Goal: Task Accomplishment & Management: Manage account settings

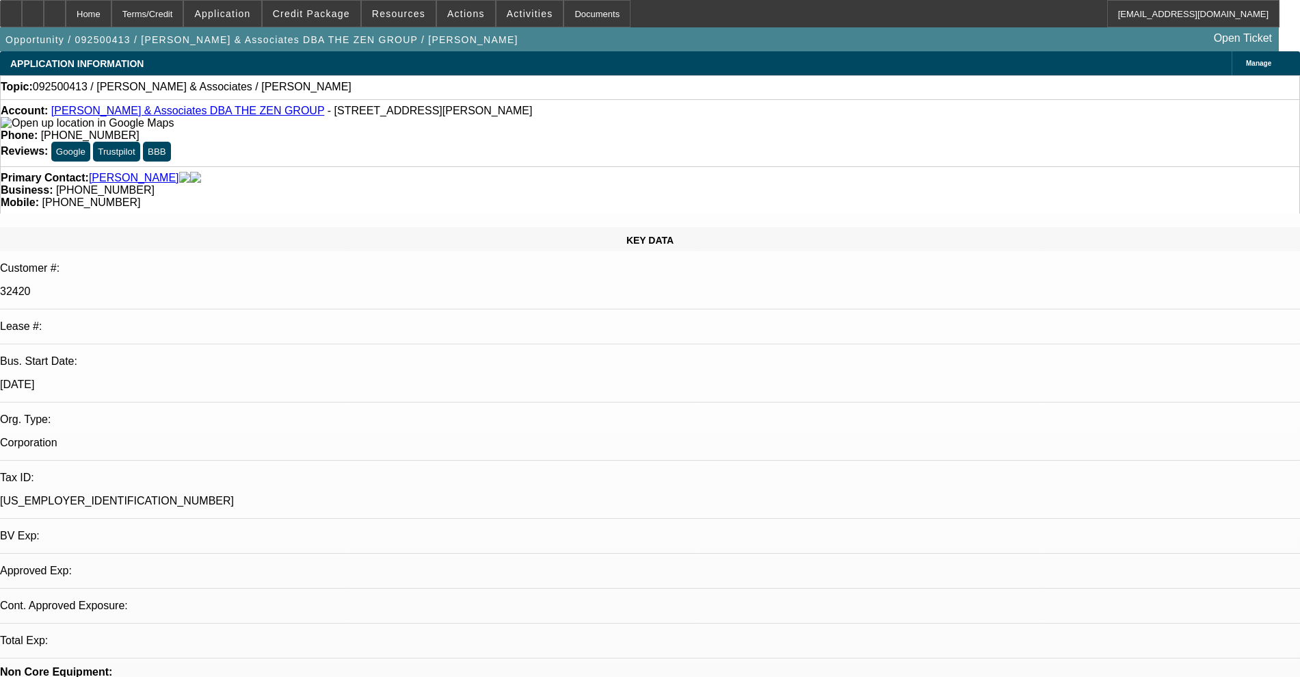
select select "0"
select select "2"
select select "0.1"
select select "4"
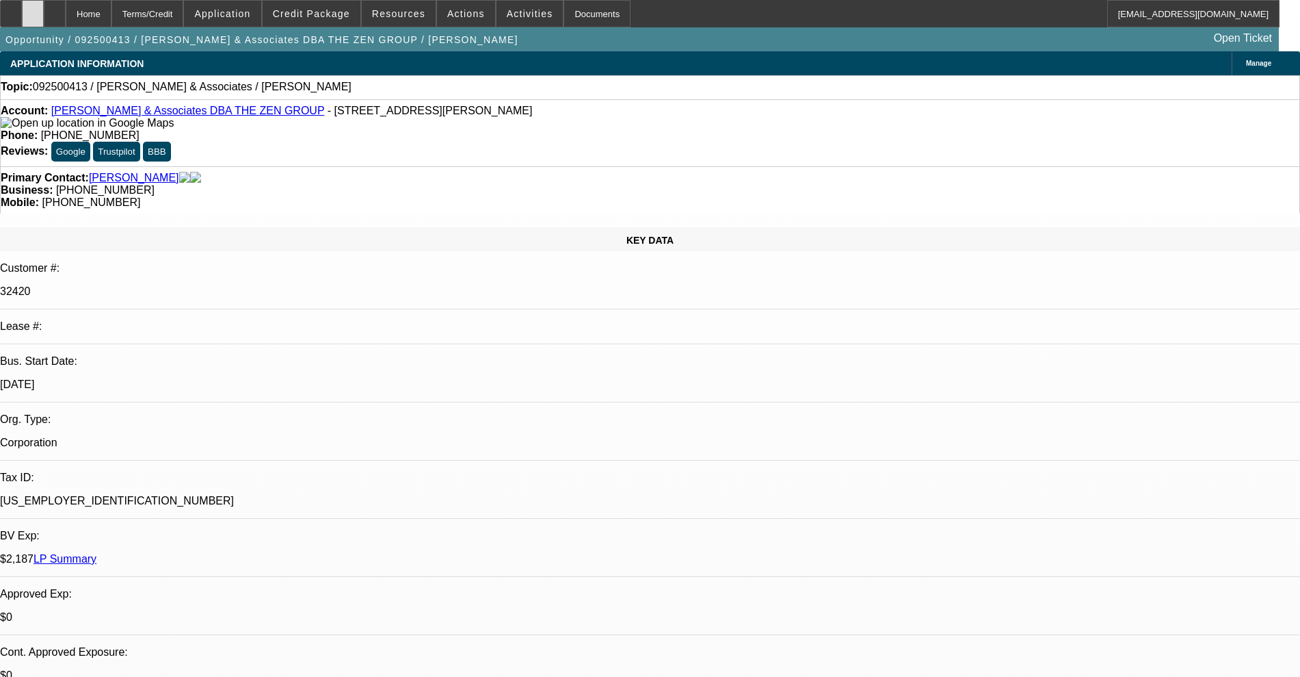
click at [44, 15] on div at bounding box center [33, 13] width 22 height 27
click at [447, 15] on span "Actions" at bounding box center [466, 13] width 38 height 11
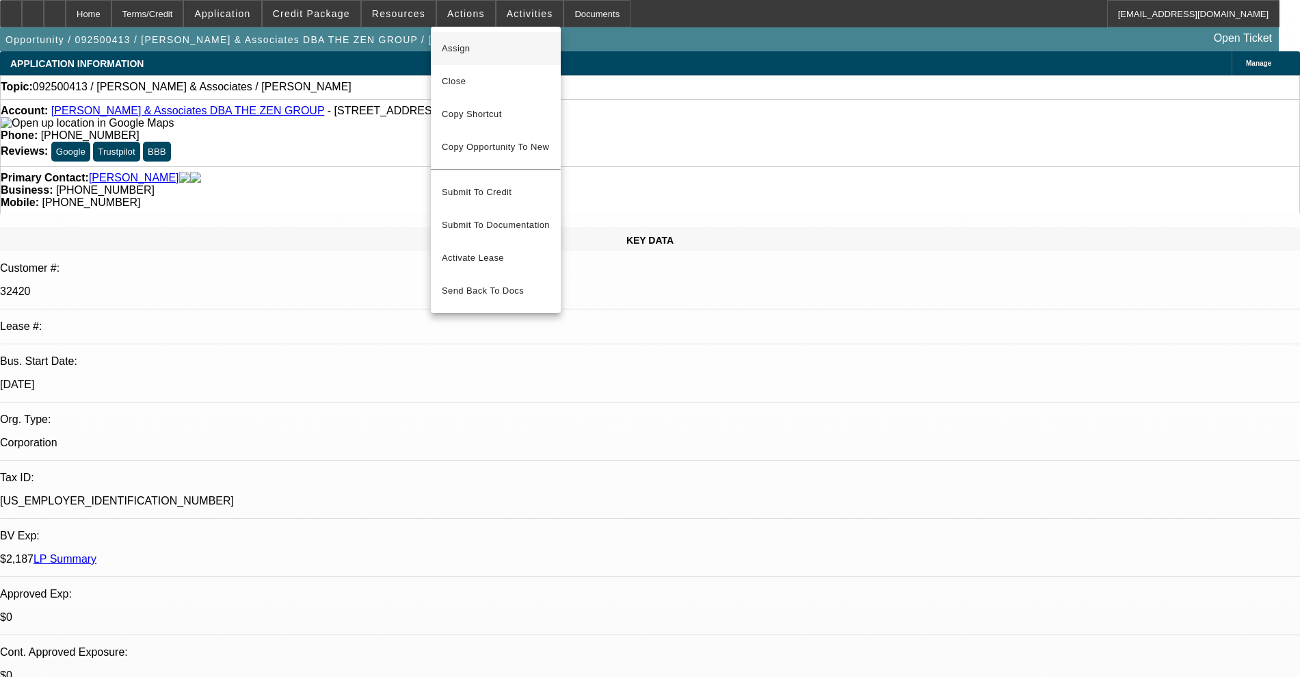
click at [457, 50] on span "Assign" at bounding box center [496, 48] width 108 height 16
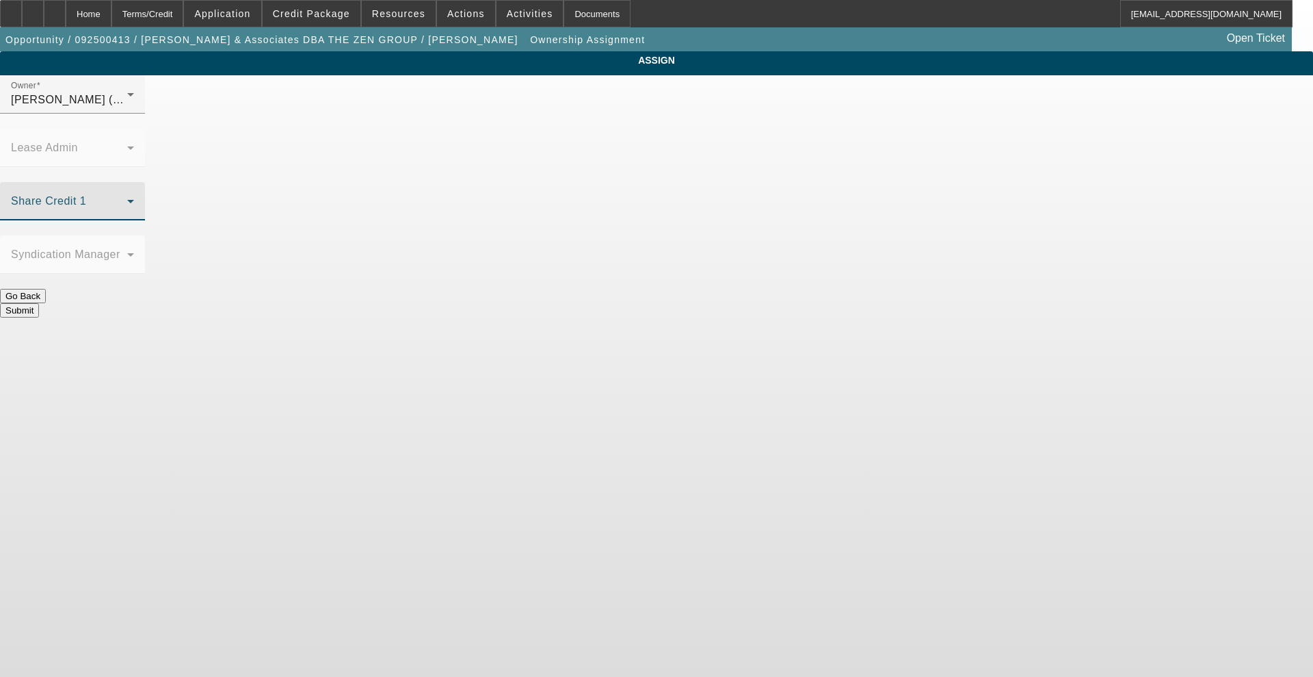
click at [127, 198] on span at bounding box center [69, 206] width 116 height 16
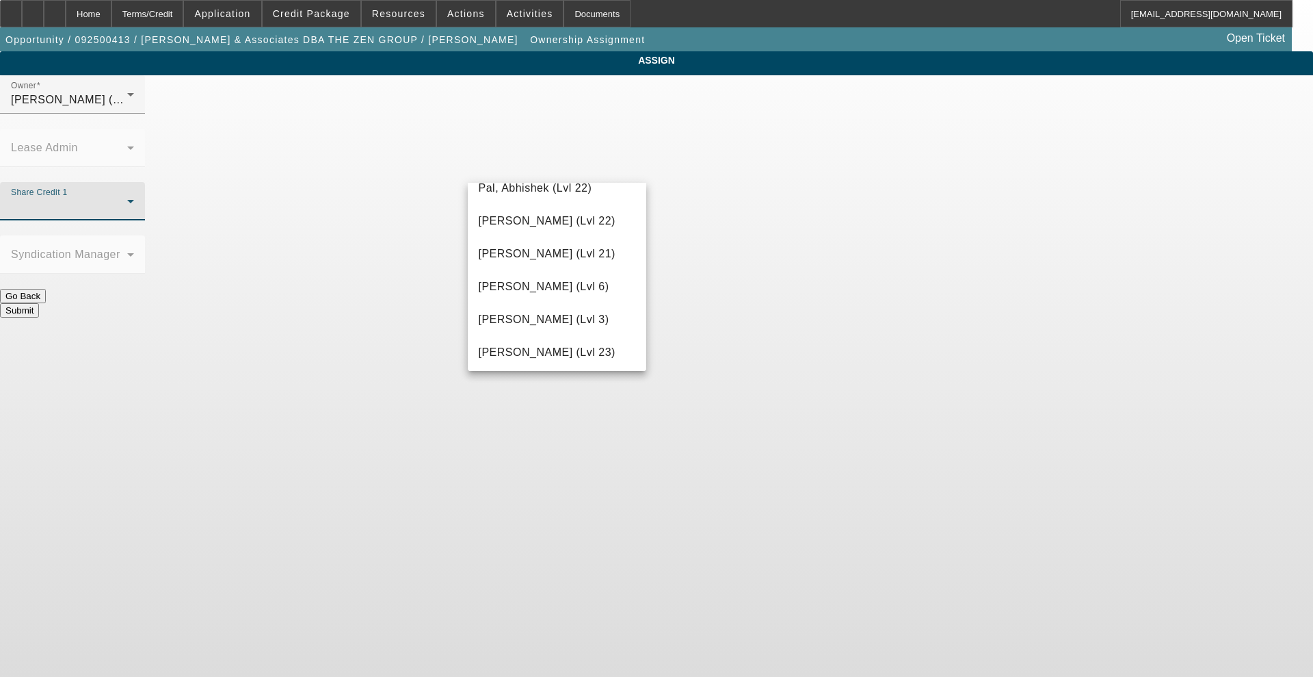
scroll to position [1368, 0]
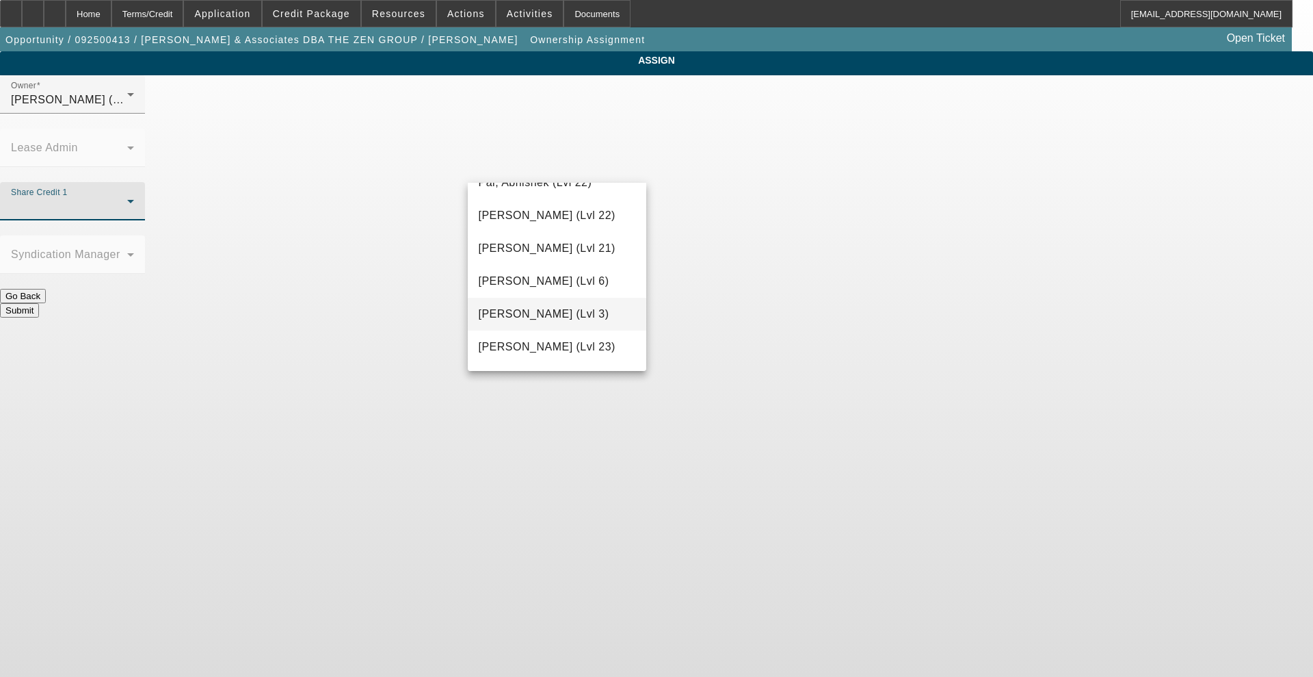
click at [555, 322] on span "[PERSON_NAME] (Lvl 3)" at bounding box center [544, 314] width 131 height 16
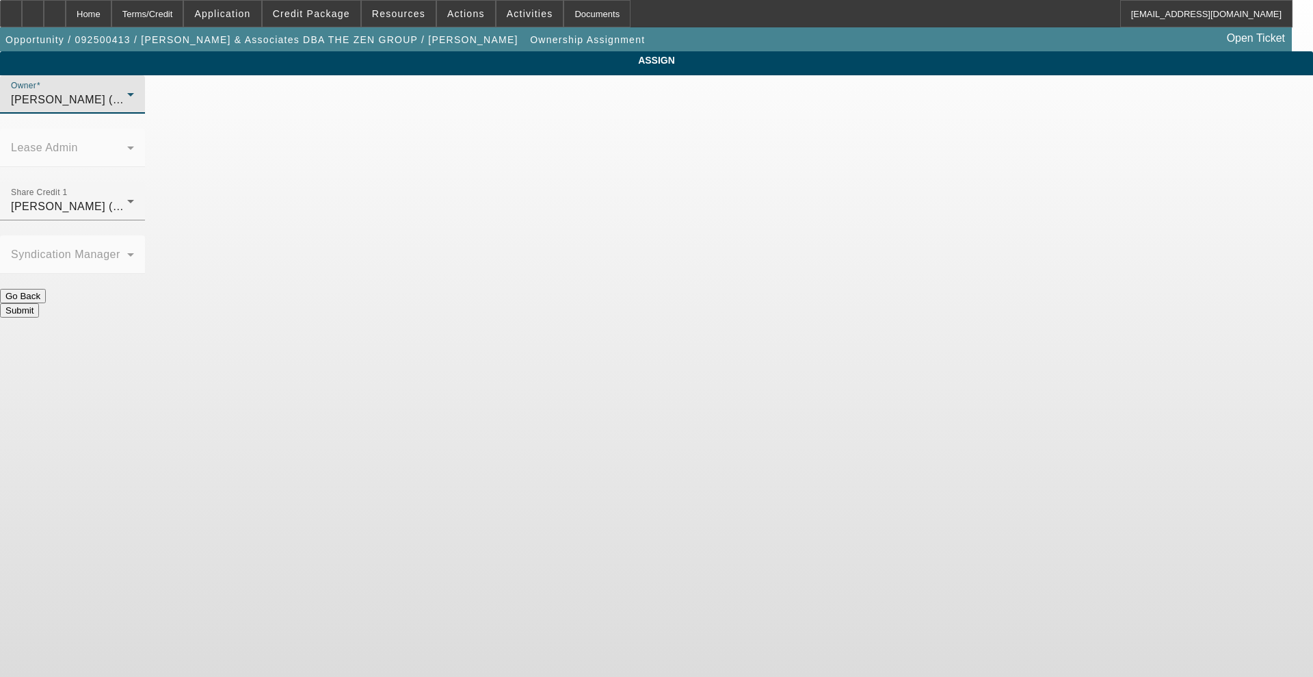
click at [142, 105] on span "[PERSON_NAME] (Lvl 3)" at bounding box center [76, 100] width 131 height 12
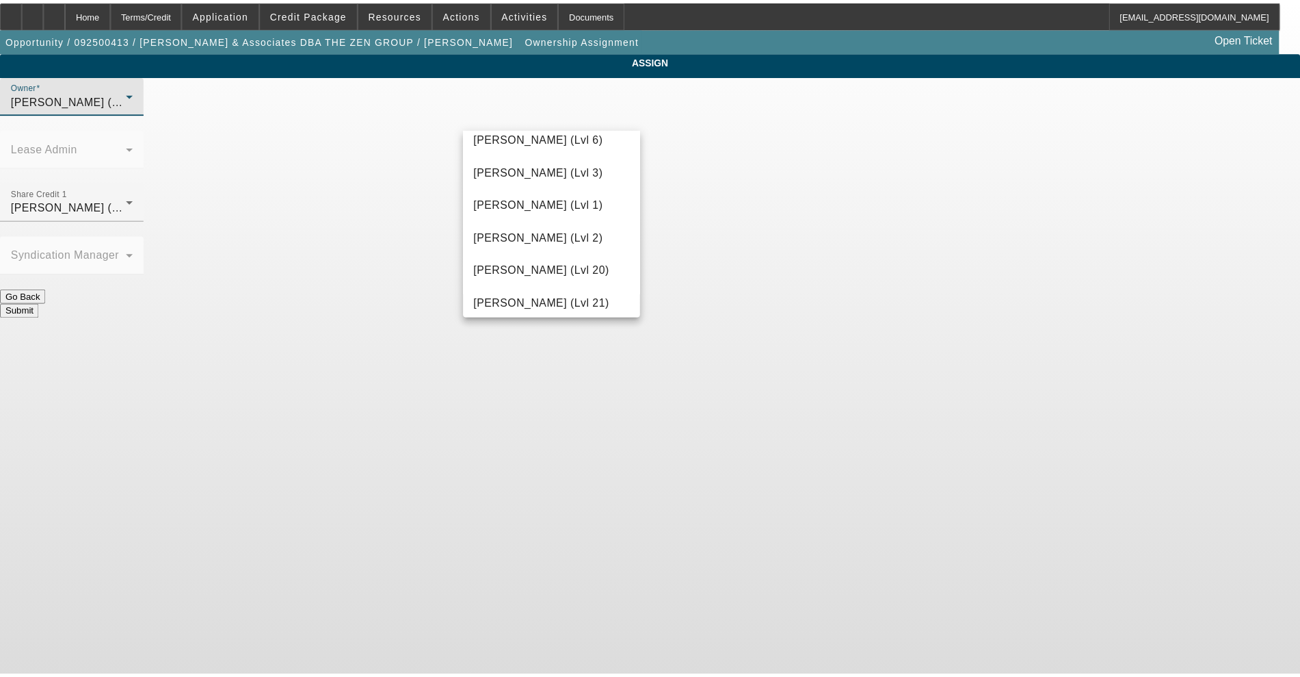
scroll to position [499, 0]
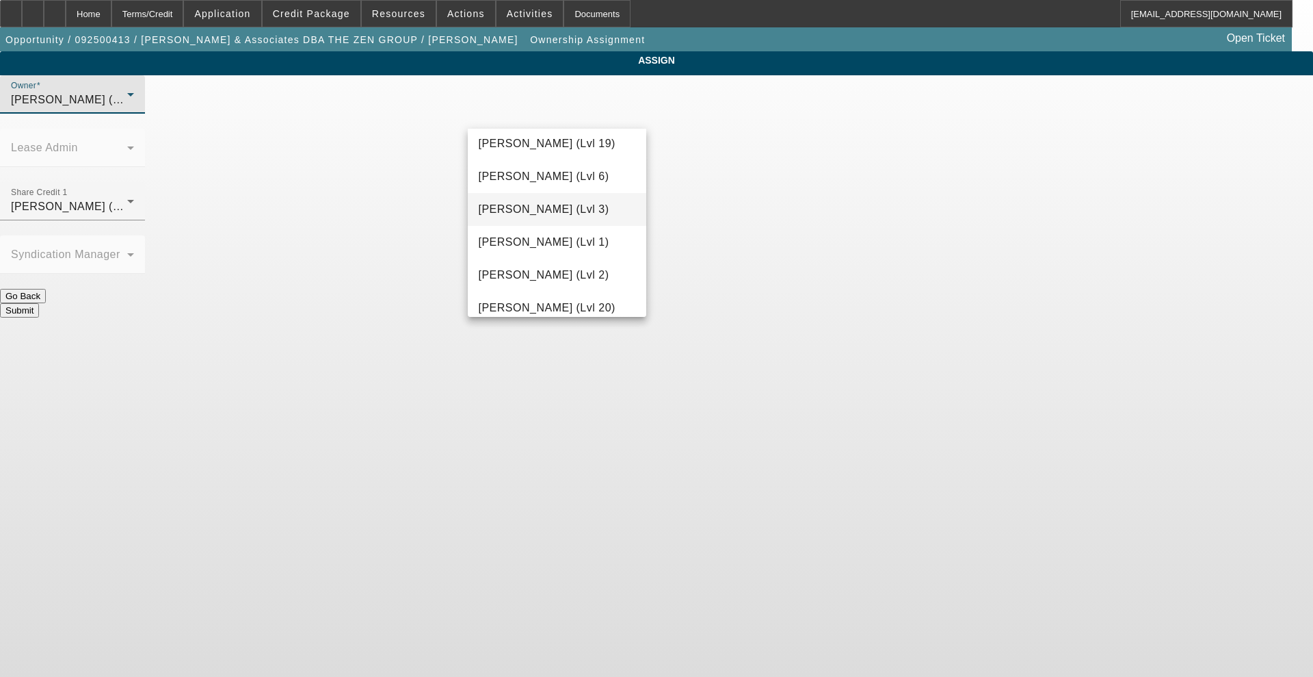
click at [552, 213] on span "[PERSON_NAME] (Lvl 3)" at bounding box center [544, 209] width 131 height 16
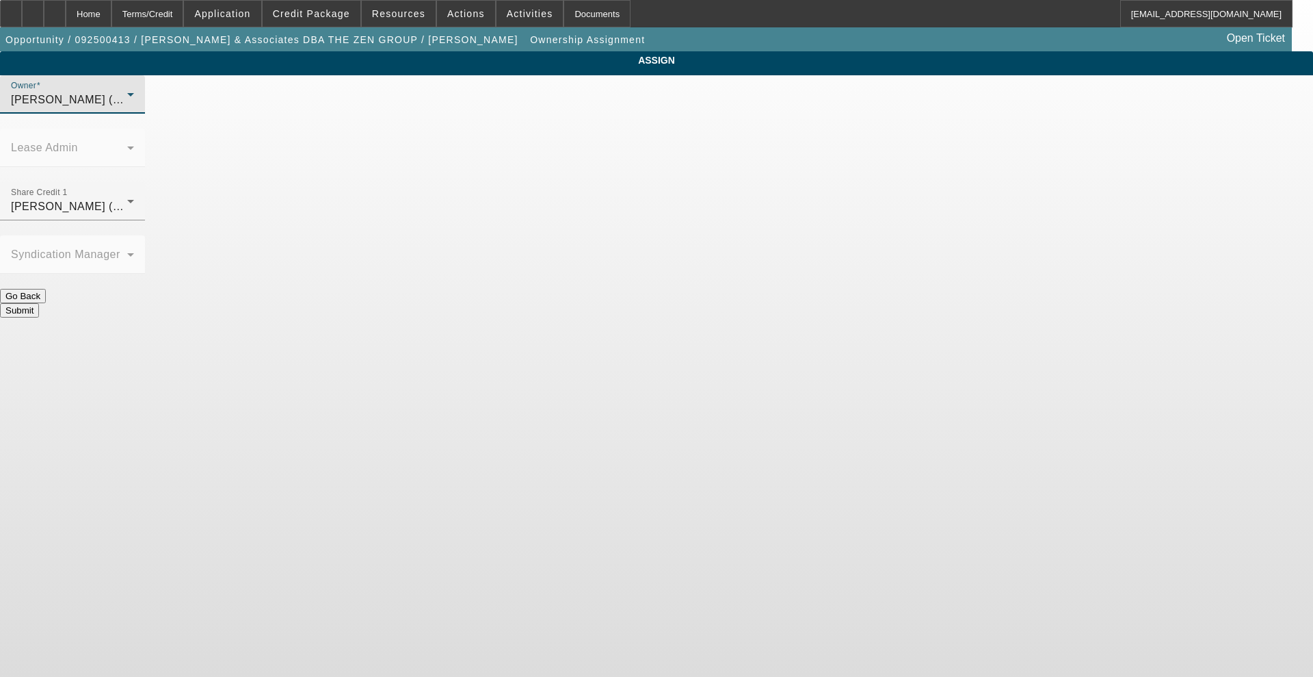
click at [39, 303] on button "Submit" at bounding box center [19, 310] width 39 height 14
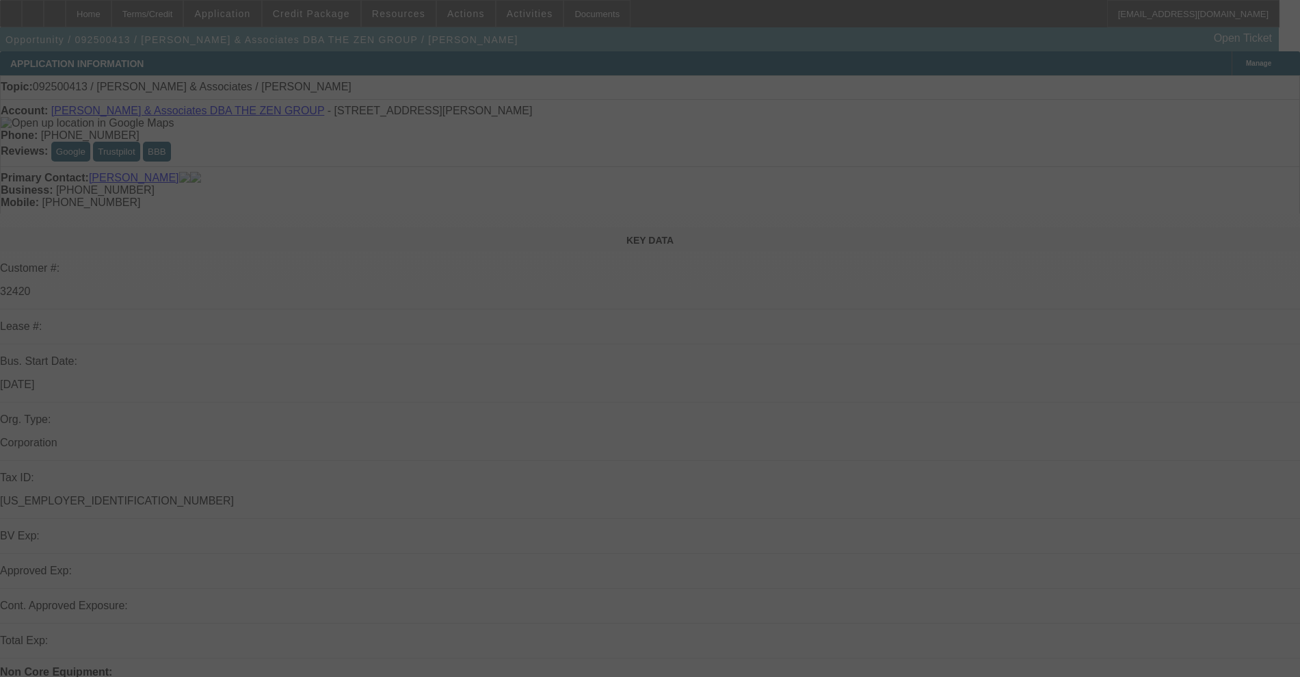
select select "0"
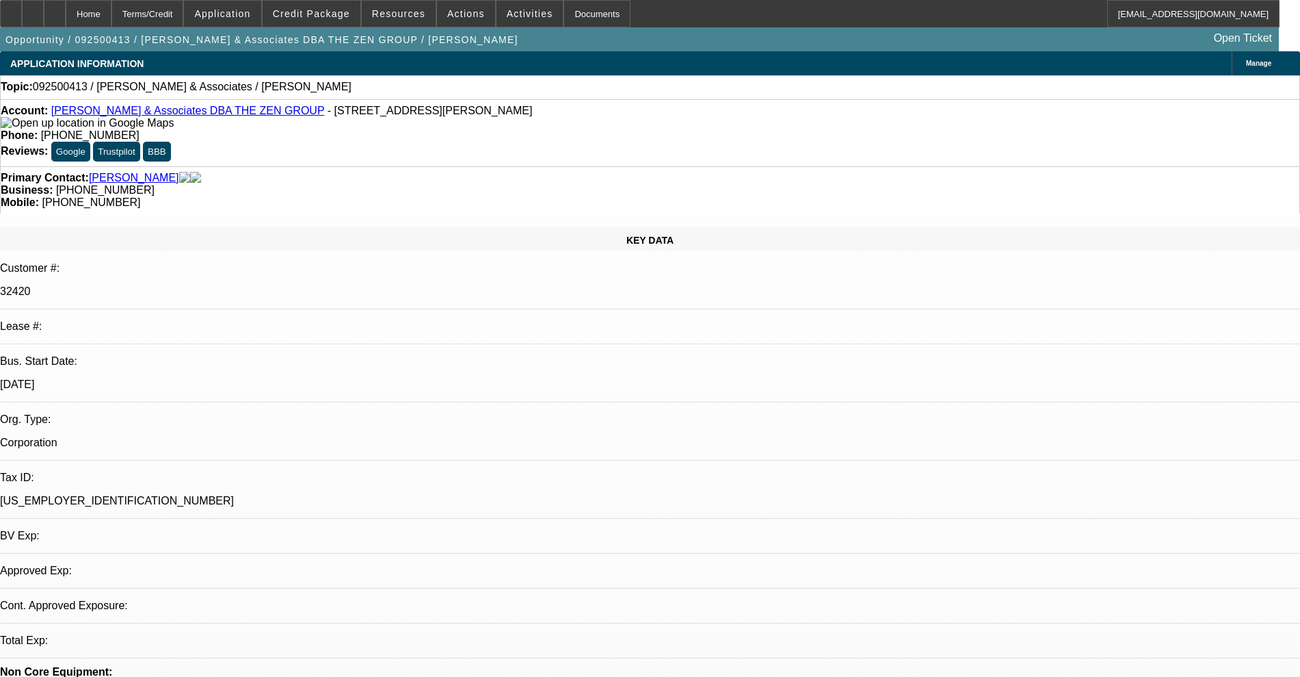
select select "2"
select select "0.1"
select select "4"
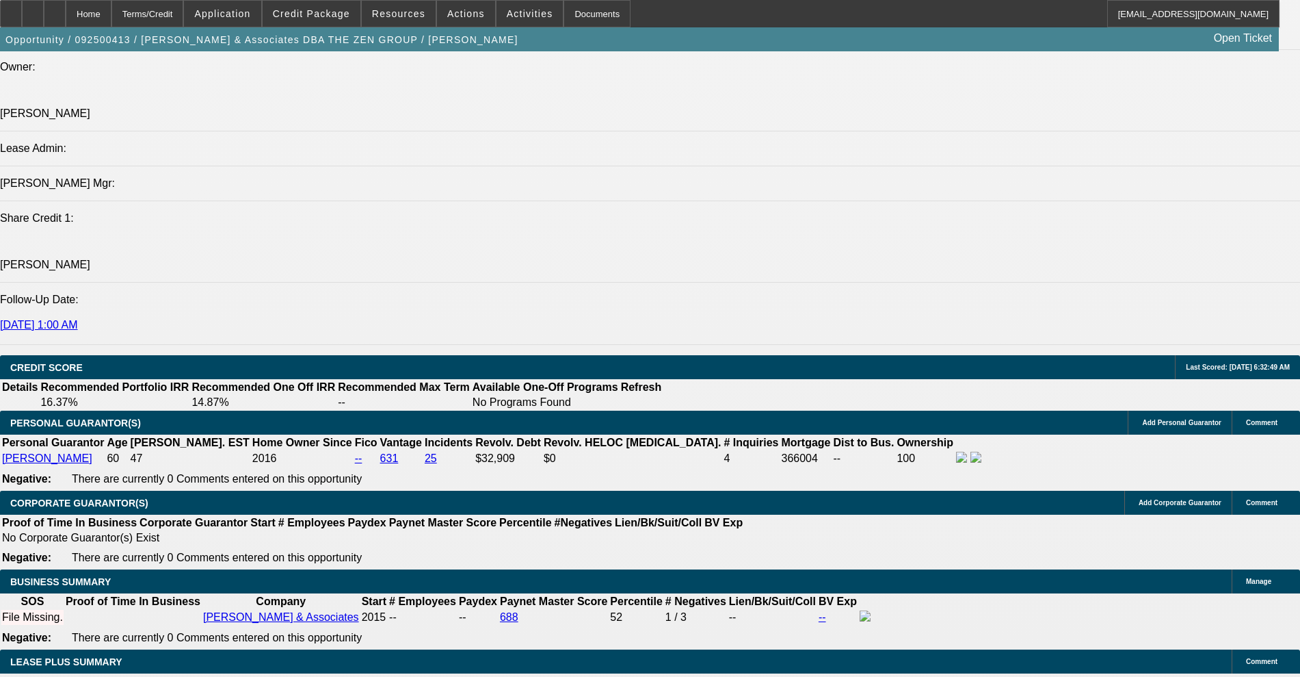
scroll to position [1796, 0]
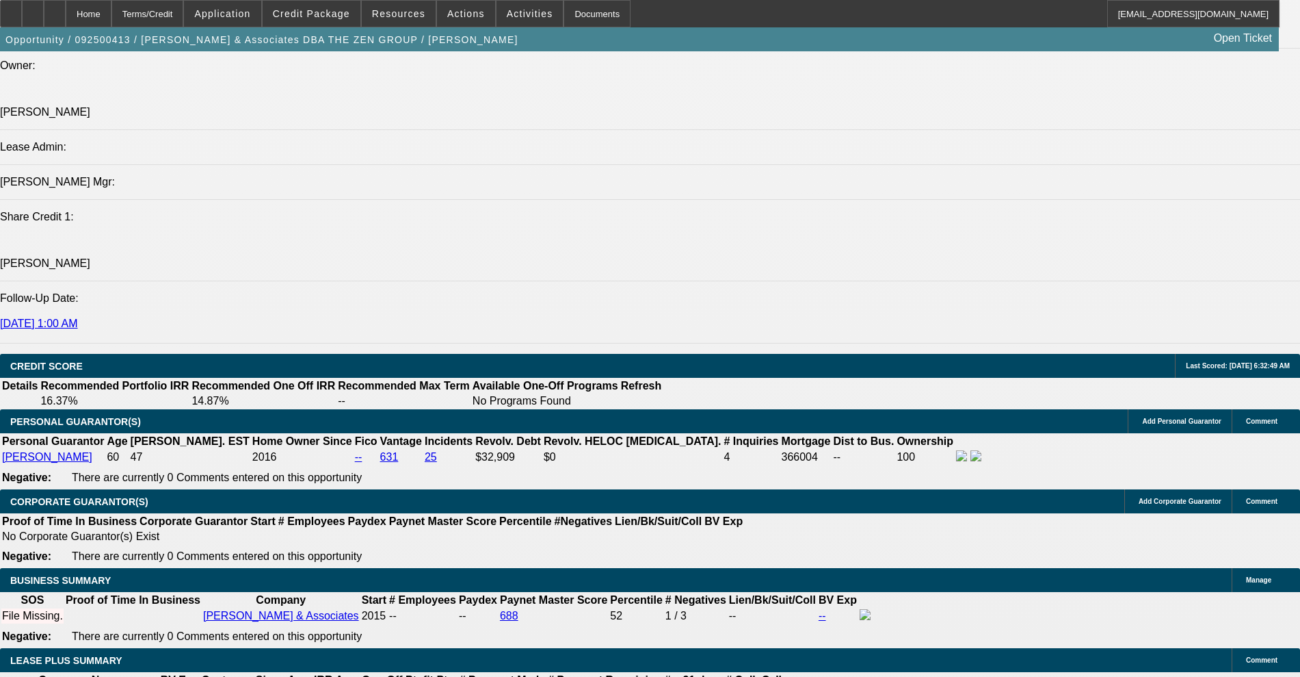
type input "$0.00"
type input "UNKNOWN"
drag, startPoint x: 272, startPoint y: 494, endPoint x: 293, endPoint y: 494, distance: 20.5
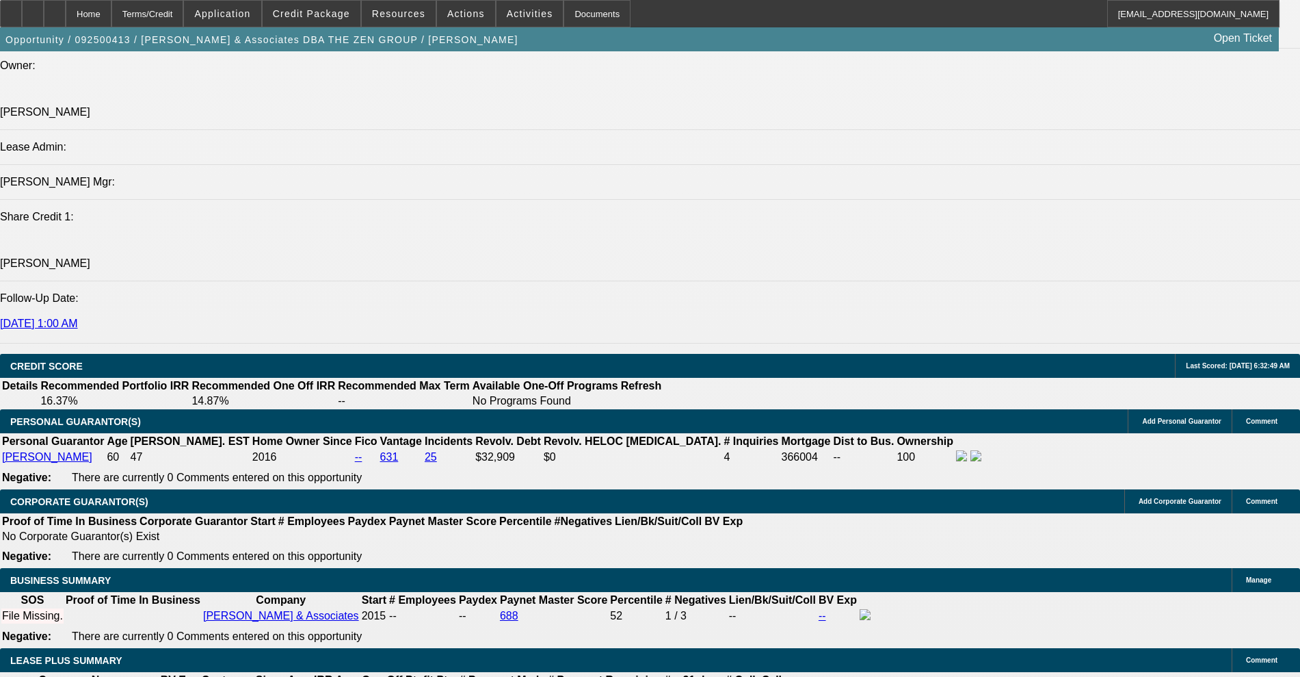
type input "36"
type input "10"
type input "$339.77"
type input "$679.54"
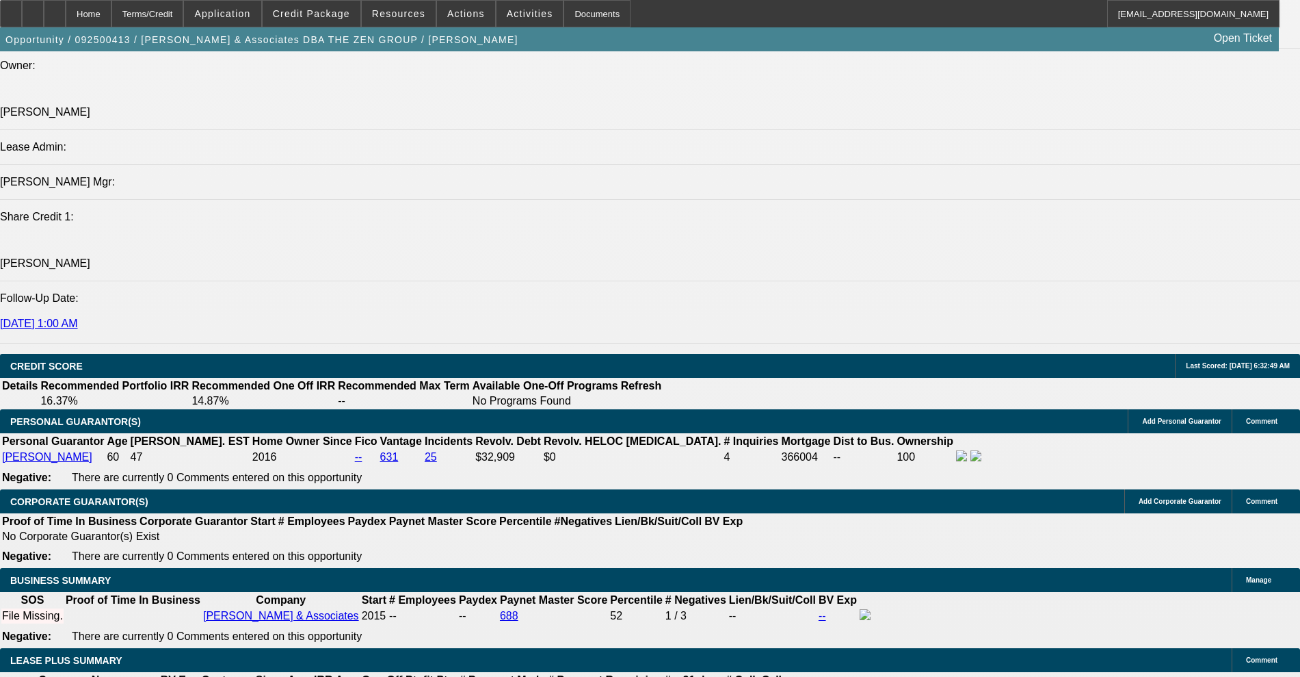
type input "$388.66"
type input "$777.32"
type input "10"
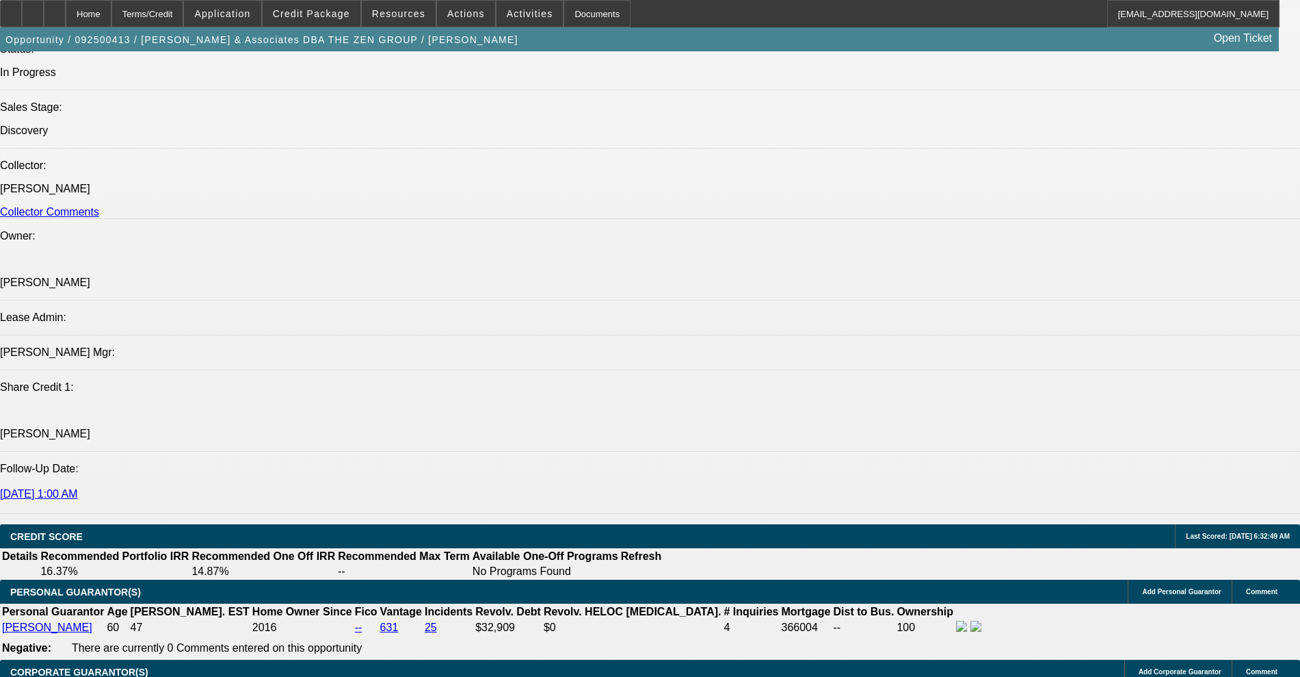
scroll to position [1625, 0]
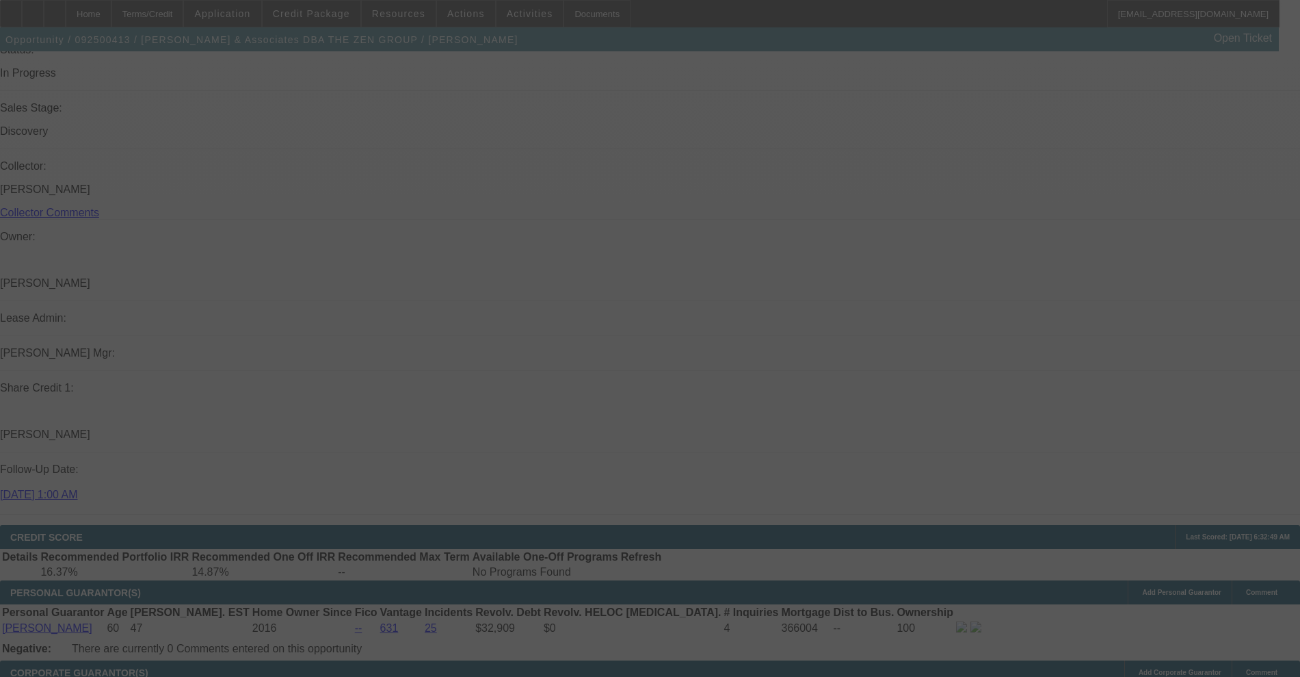
scroll to position [1881, 0]
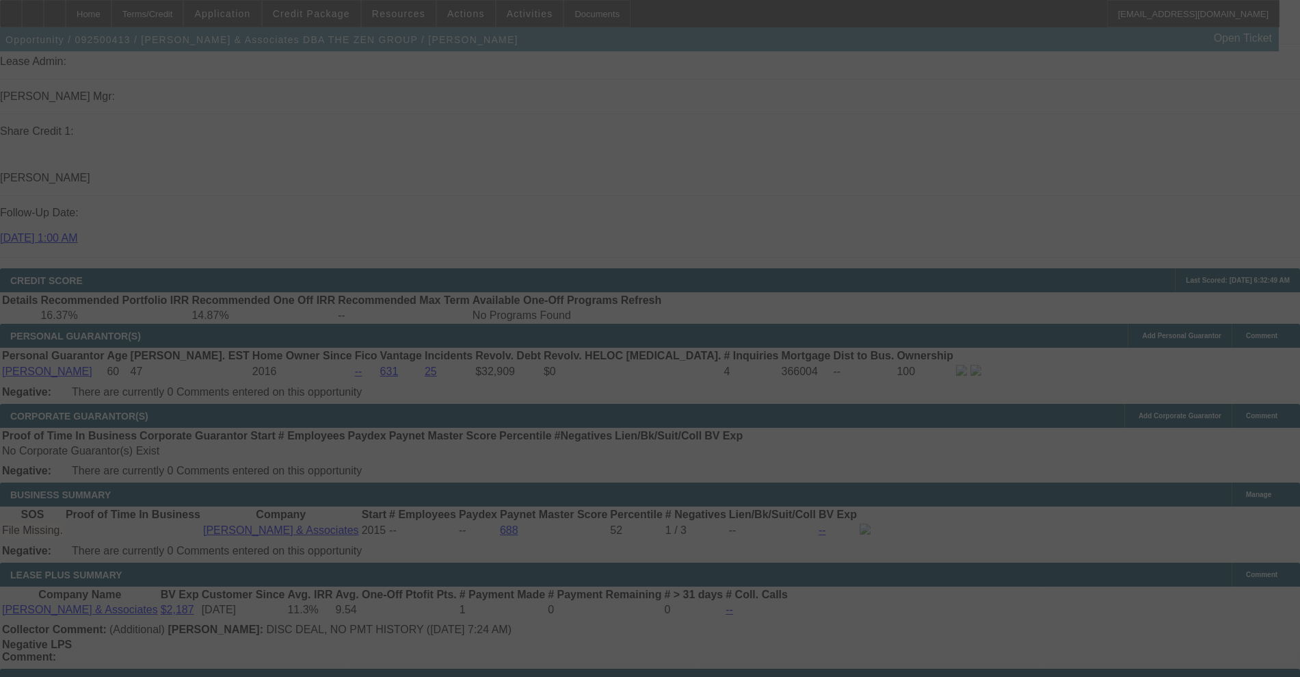
select select "0"
select select "2"
select select "0.1"
select select "4"
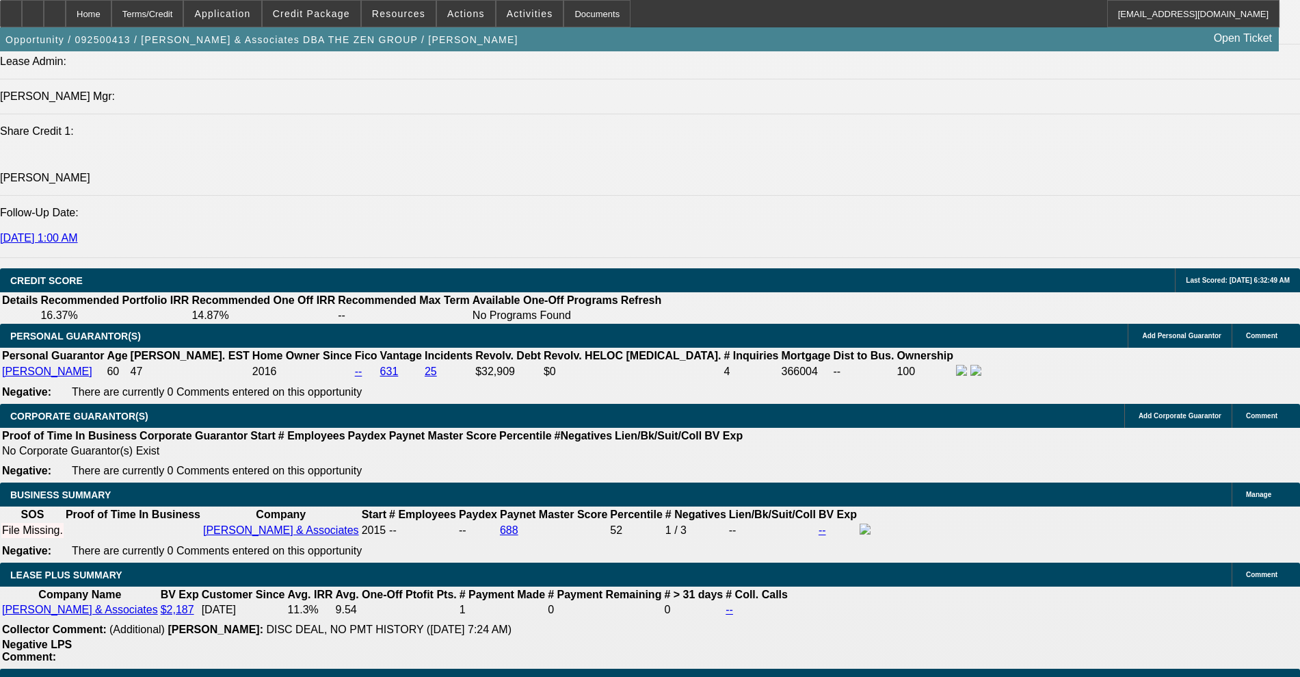
drag, startPoint x: 207, startPoint y: 404, endPoint x: 303, endPoint y: 410, distance: 96.6
type input "3"
type input "$6.00"
type input "UNKNOWN"
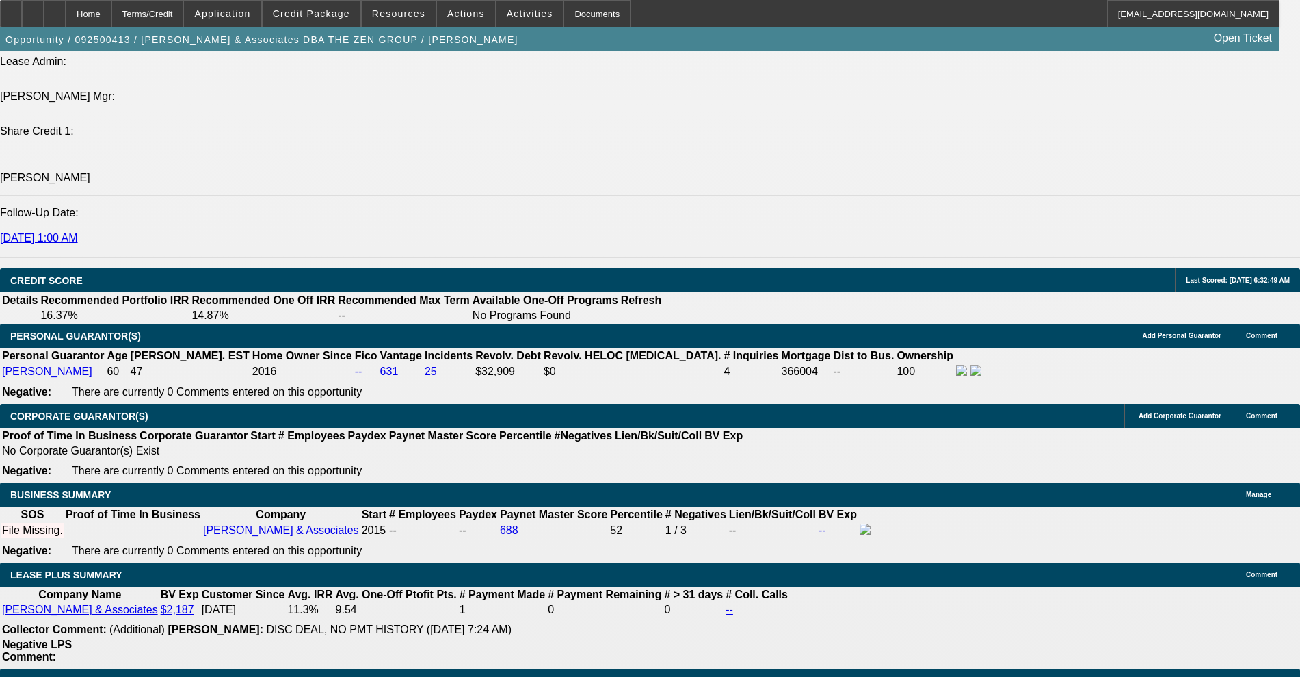
type input "390"
type input "$780.00"
type input "10.2"
type input "$390.00"
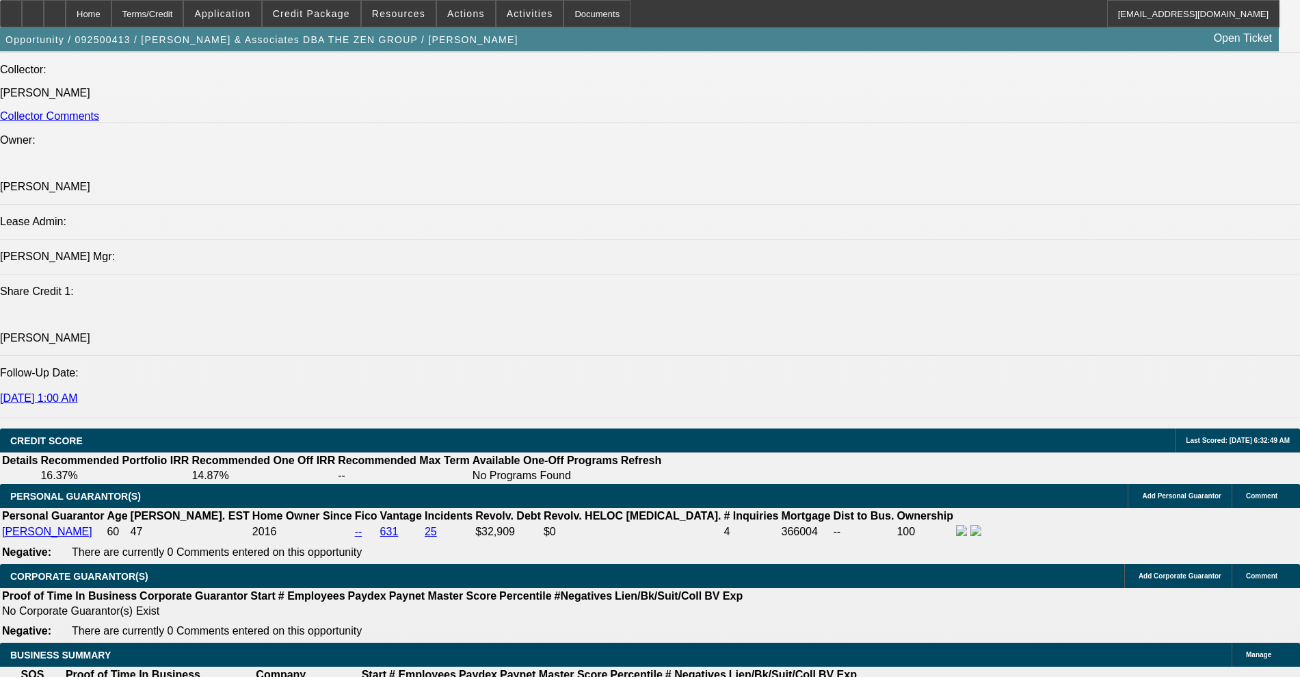
scroll to position [1625, 0]
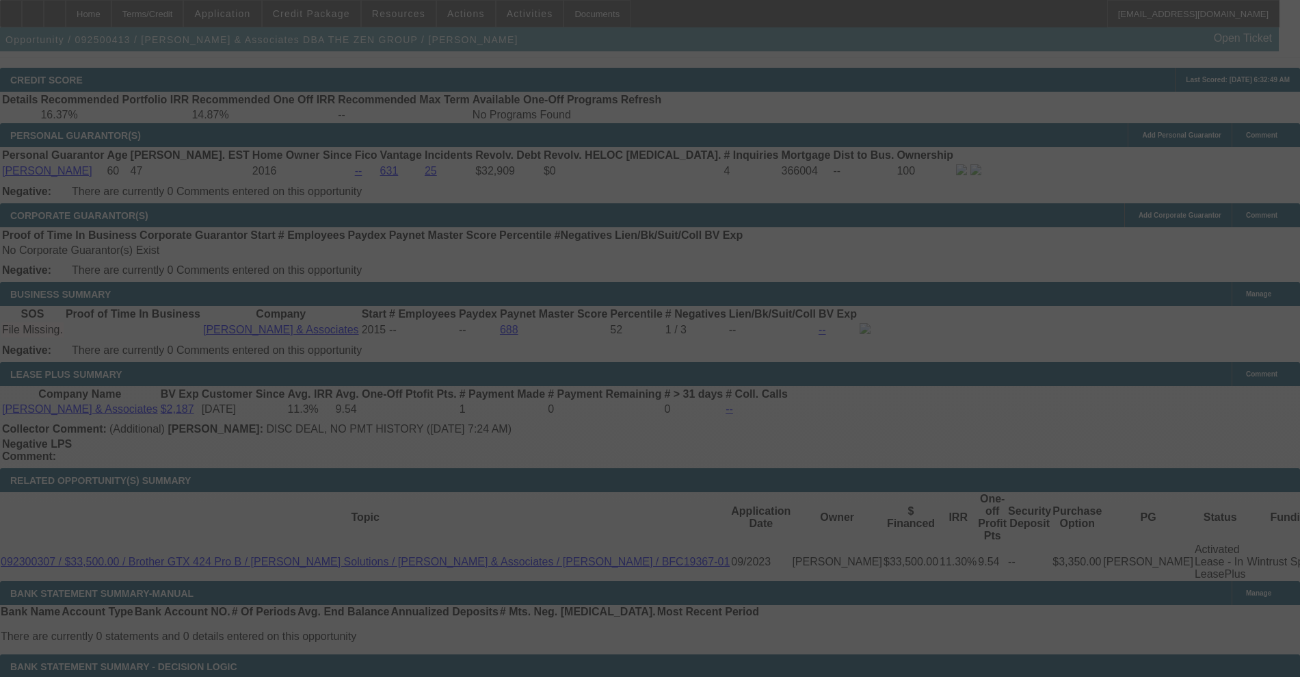
scroll to position [2052, 0]
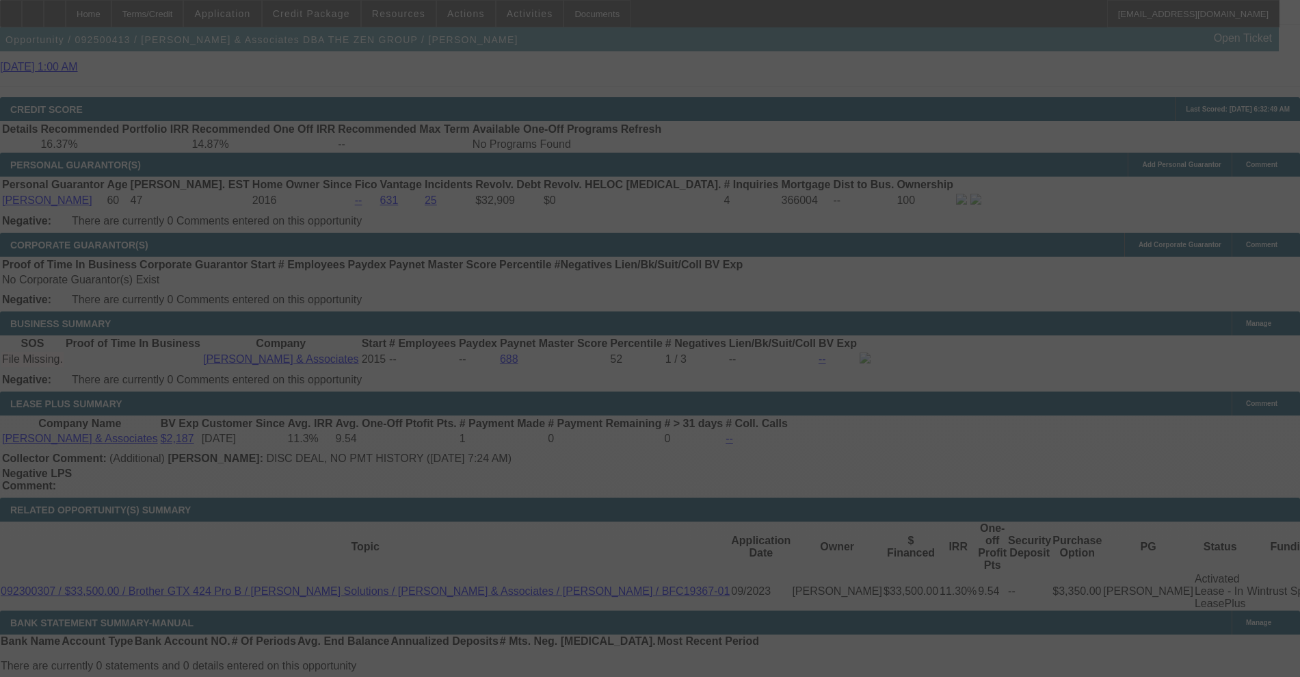
select select "0"
select select "2"
select select "0.1"
select select "4"
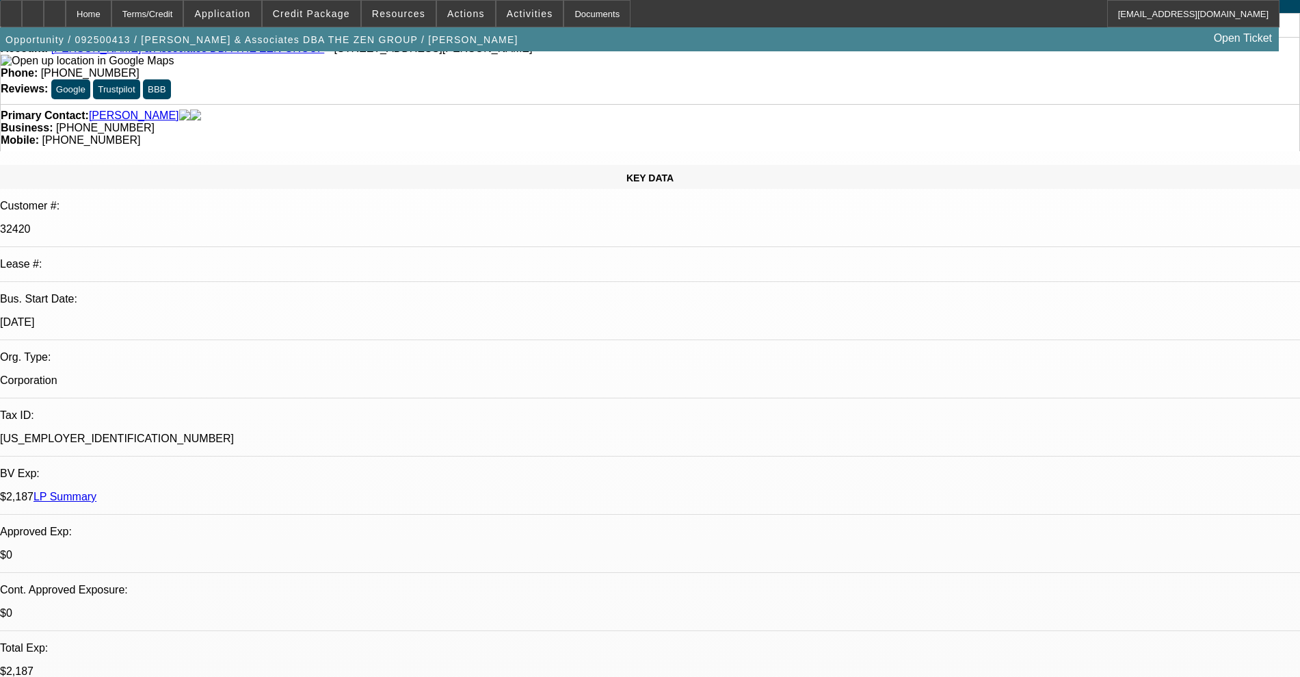
scroll to position [0, 0]
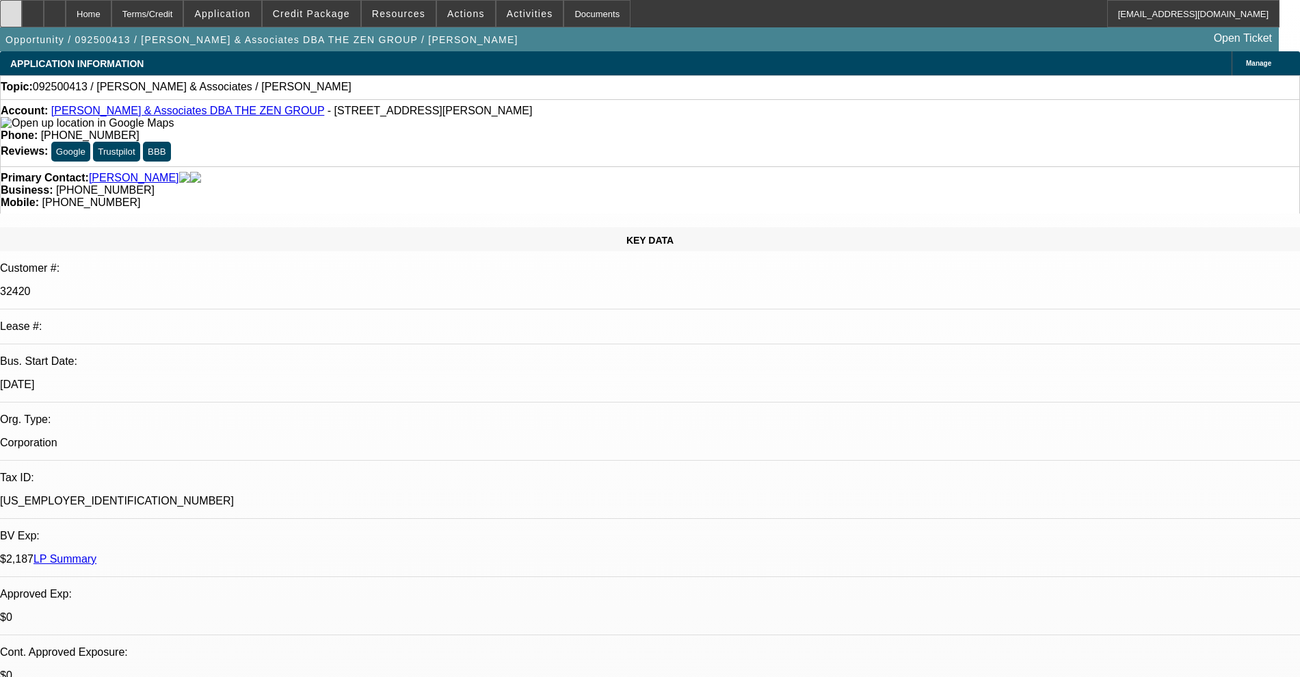
click at [22, 14] on div at bounding box center [11, 13] width 22 height 27
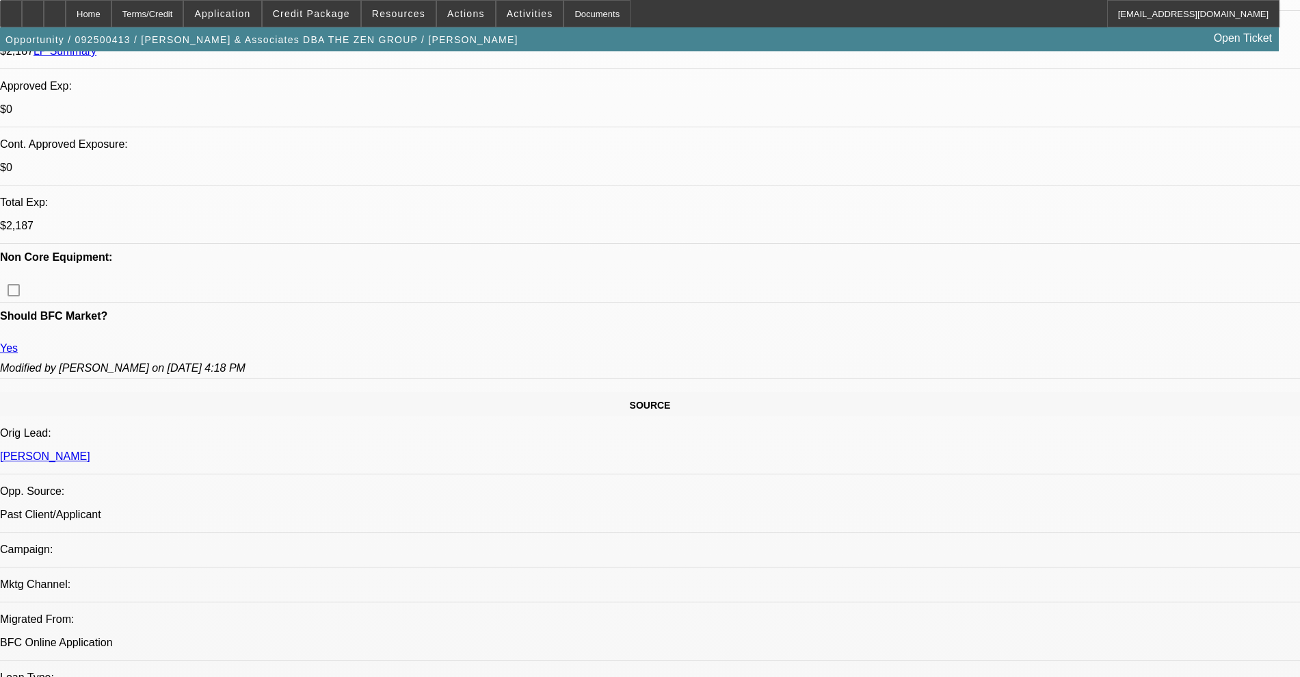
scroll to position [513, 0]
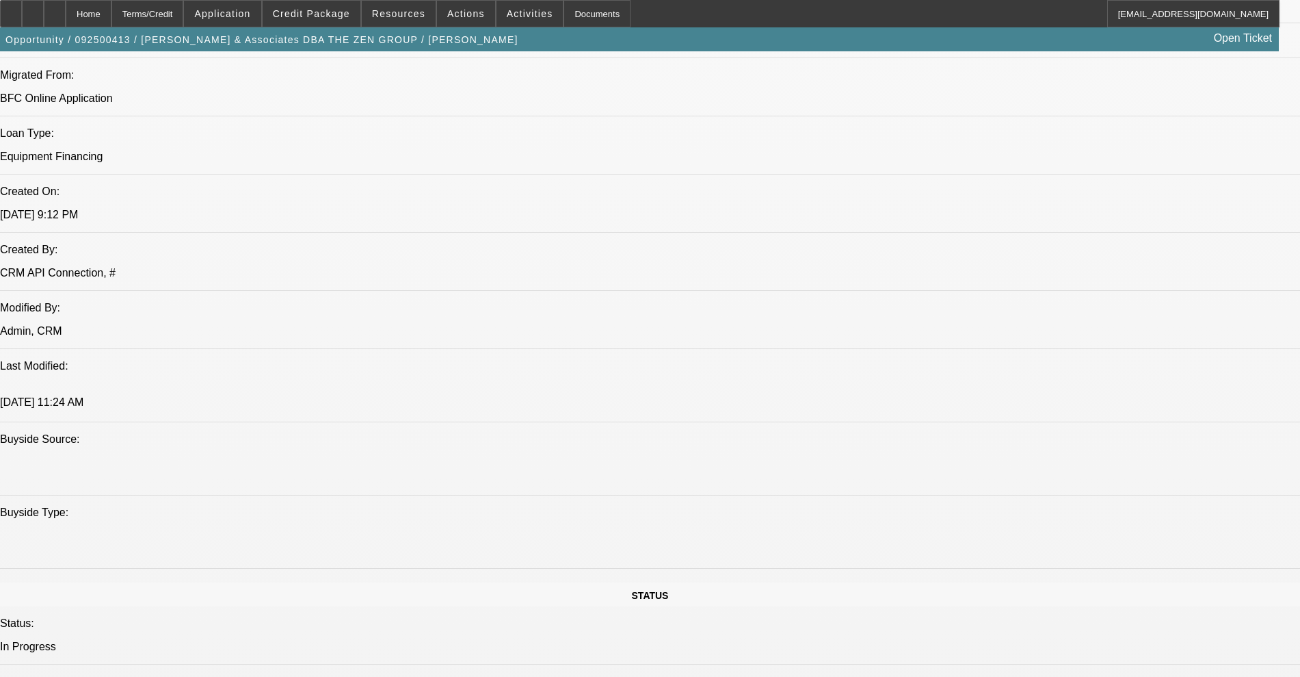
scroll to position [1026, 0]
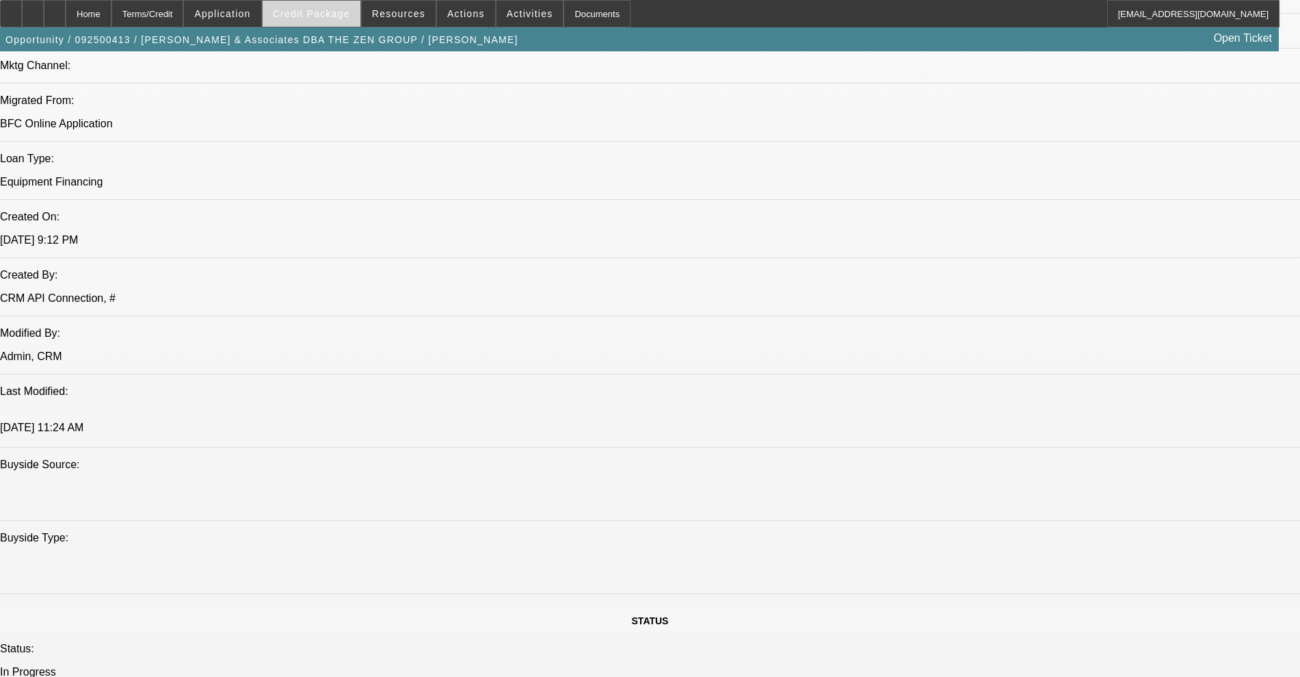
click at [314, 8] on span "Credit Package" at bounding box center [311, 13] width 77 height 11
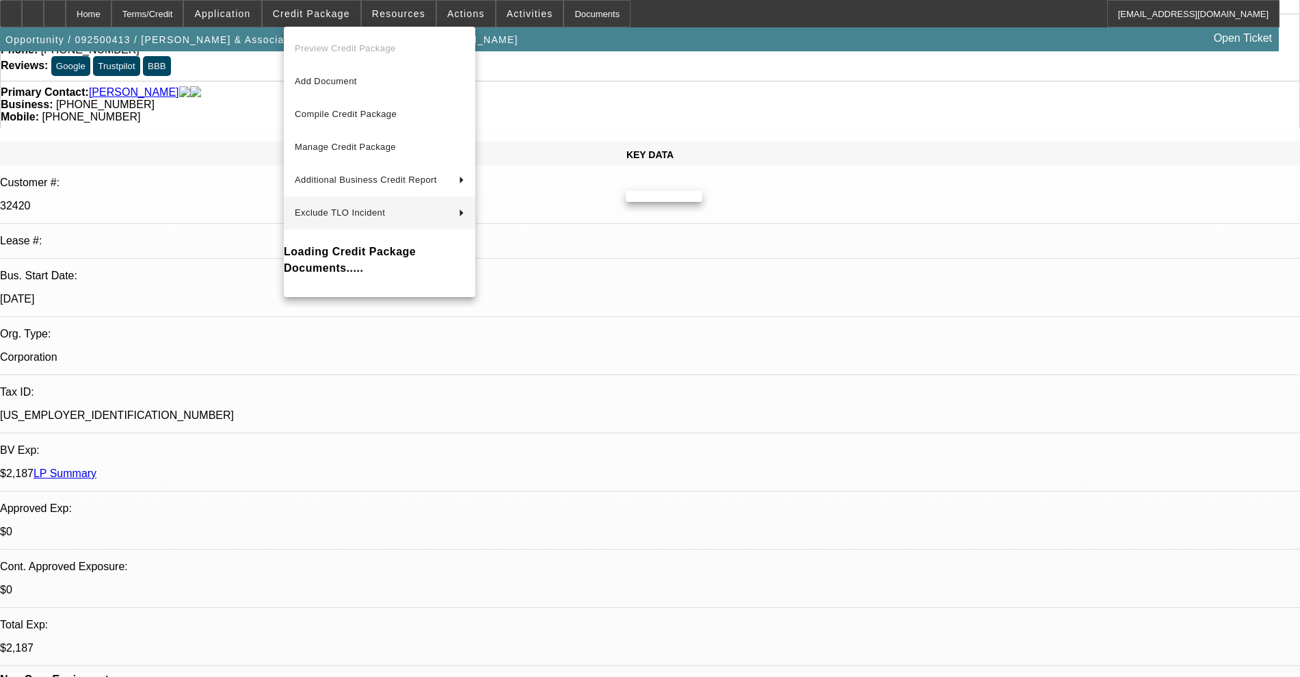
scroll to position [0, 0]
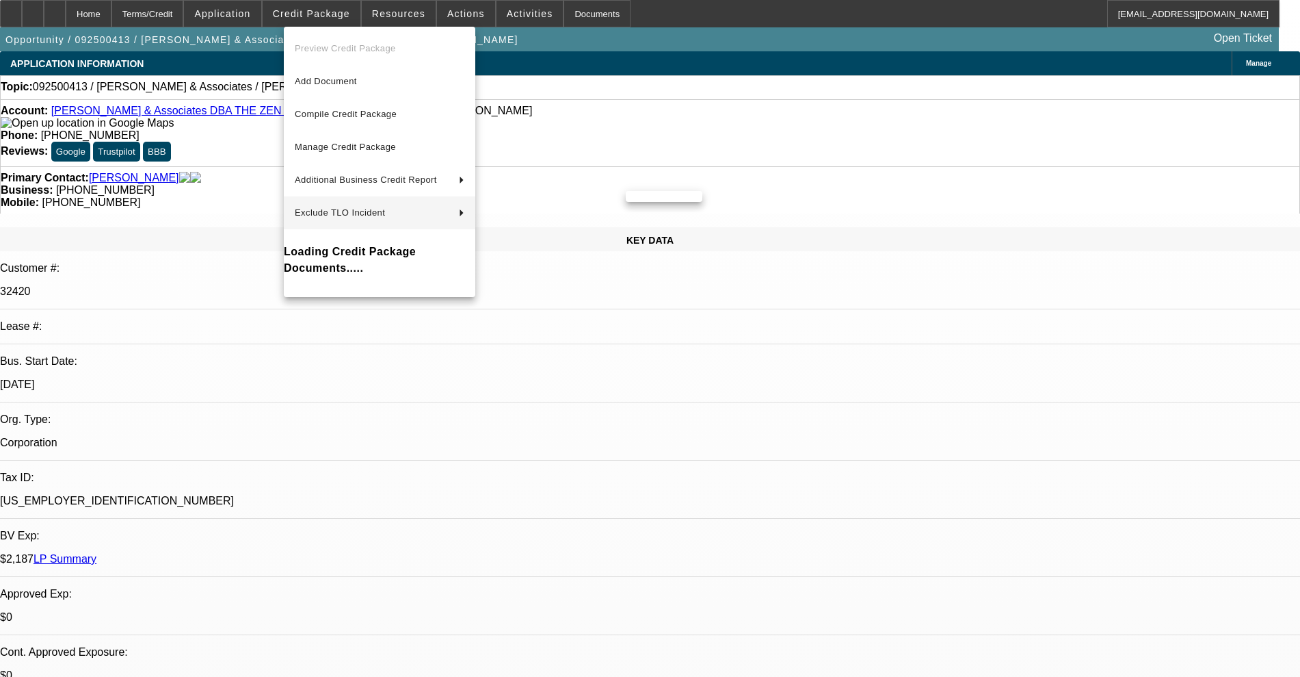
click at [265, 450] on div at bounding box center [650, 338] width 1300 height 677
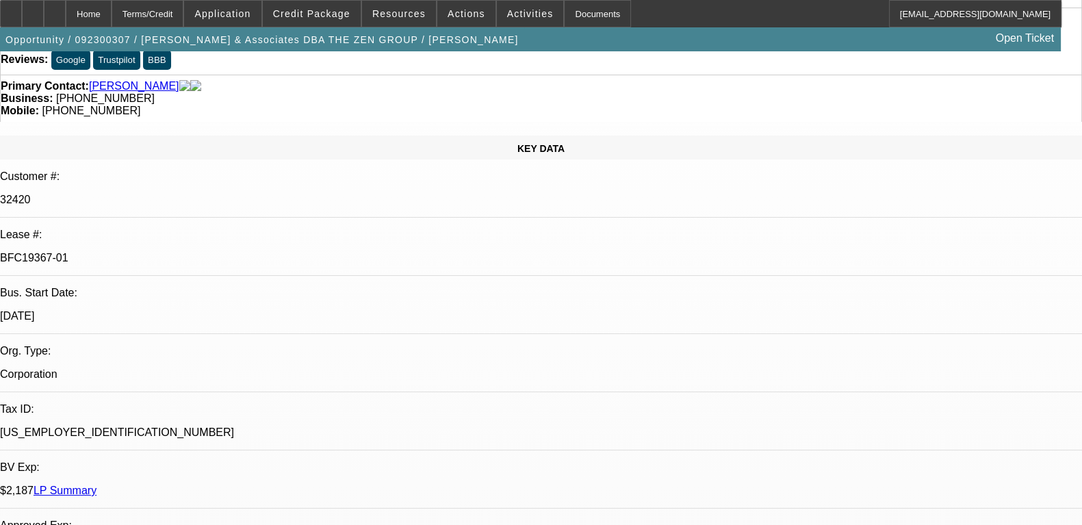
select select "0"
select select "0.1"
select select "4"
select select "0"
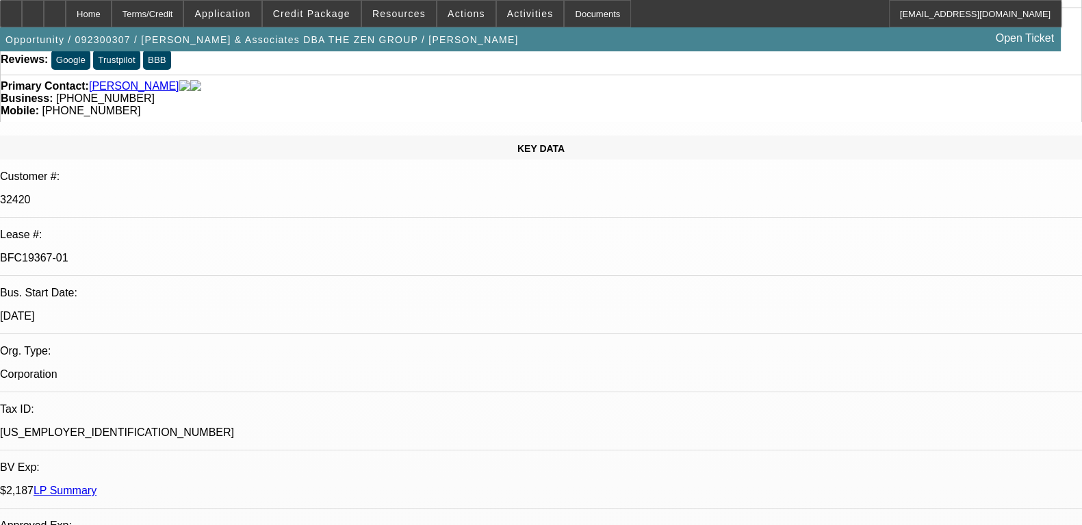
select select "0"
select select "0.1"
select select "4"
select select "0"
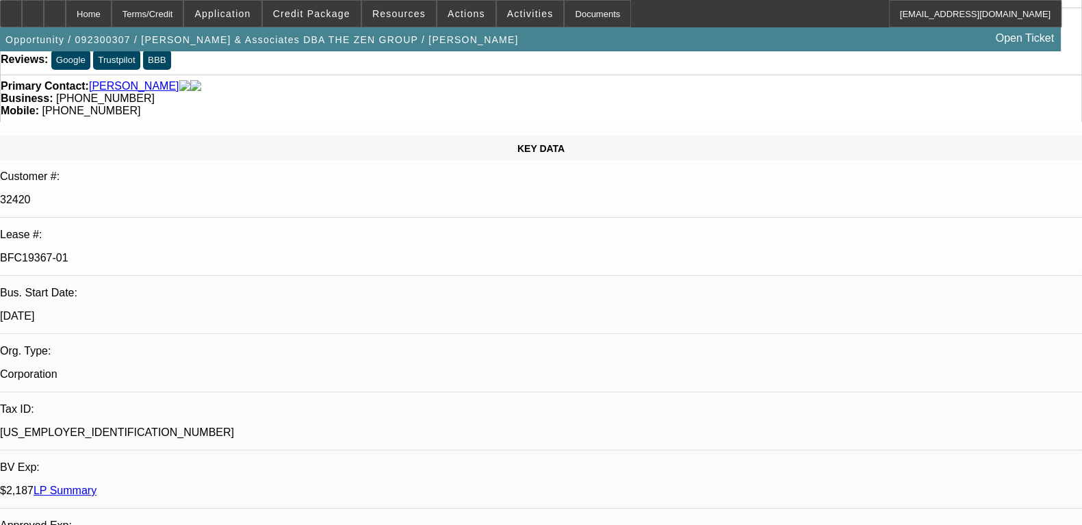
select select "0.1"
select select "4"
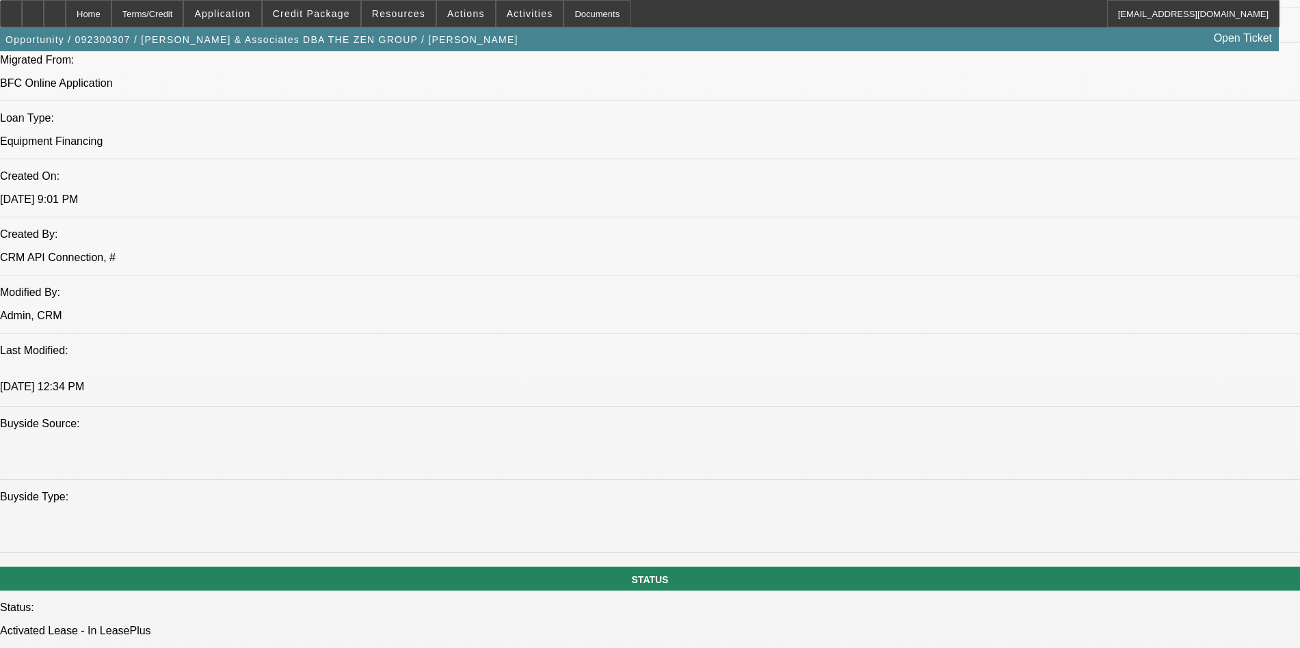
scroll to position [1112, 0]
